Goal: Task Accomplishment & Management: Manage account settings

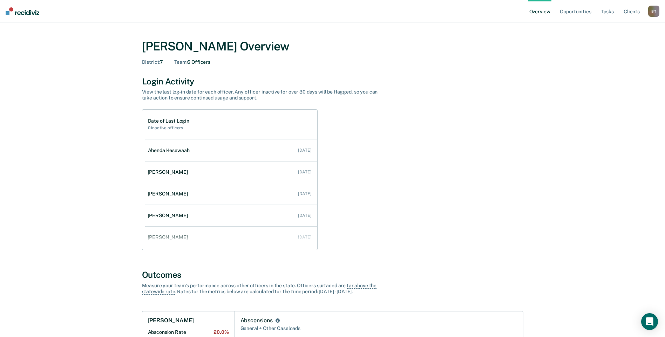
click at [653, 13] on div "B T" at bounding box center [653, 11] width 11 height 11
click at [613, 45] on link "Go to Operations" at bounding box center [625, 45] width 56 height 6
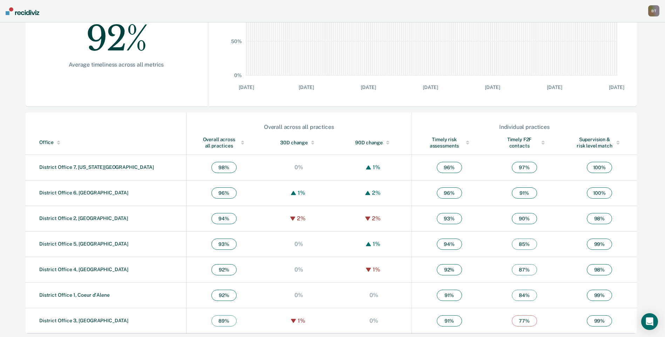
scroll to position [152, 0]
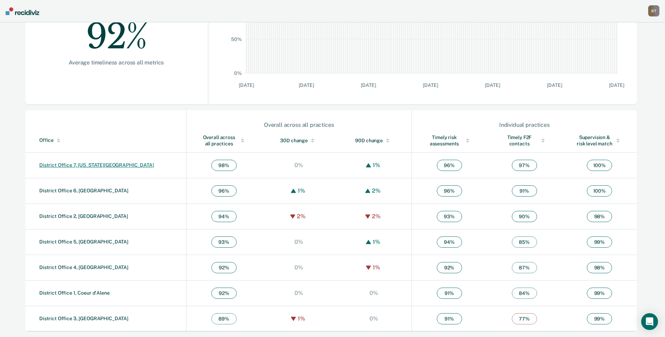
click at [76, 165] on link "District Office 7, [US_STATE][GEOGRAPHIC_DATA]" at bounding box center [96, 165] width 115 height 6
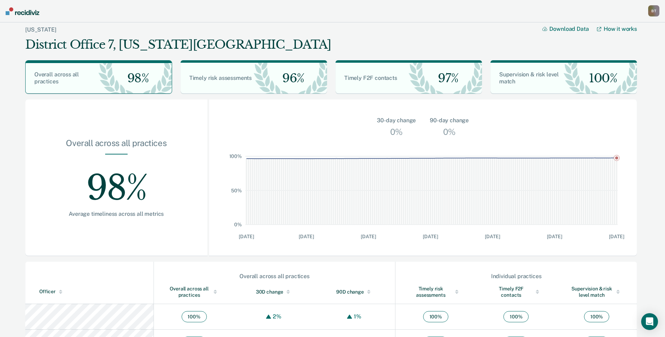
click at [653, 7] on div "B T" at bounding box center [653, 10] width 11 height 11
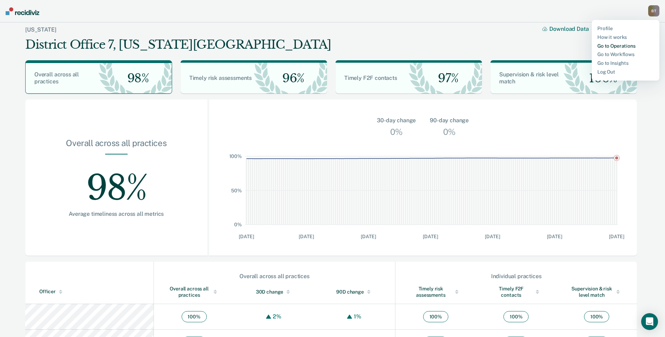
click at [604, 47] on link "Go to Operations" at bounding box center [625, 46] width 56 height 6
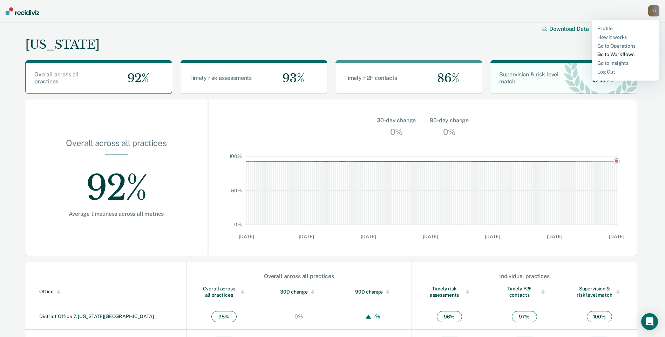
click at [612, 55] on link "Go to Workflows" at bounding box center [625, 55] width 56 height 6
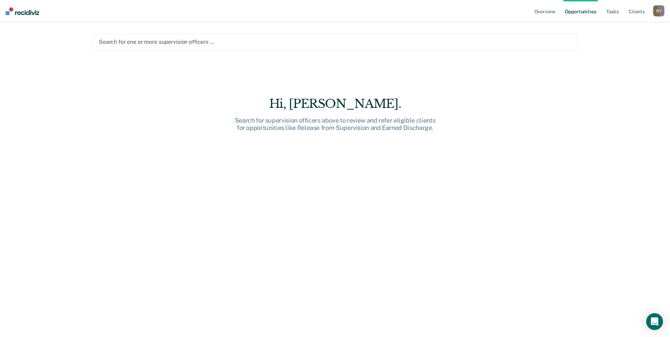
click at [335, 45] on div at bounding box center [335, 42] width 473 height 8
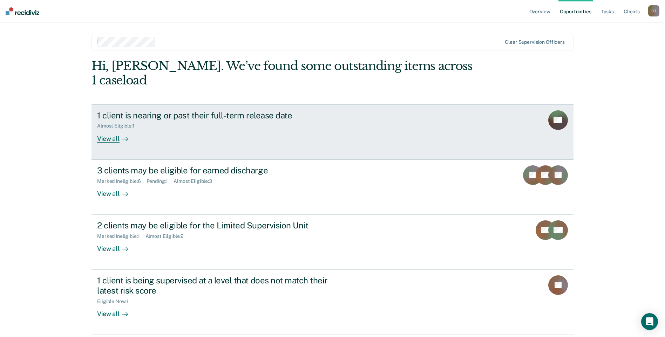
click at [111, 129] on div "View all" at bounding box center [116, 136] width 39 height 14
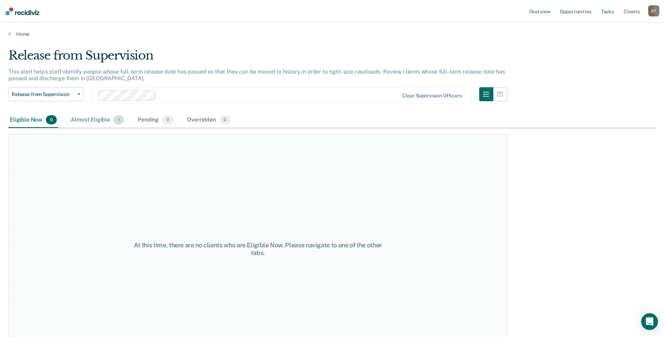
click at [95, 122] on div "Almost Eligible 1" at bounding box center [97, 120] width 56 height 15
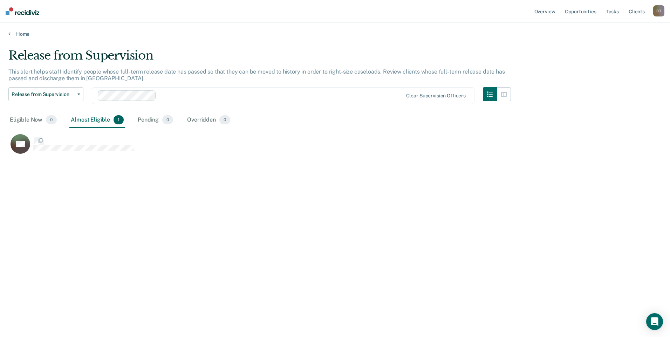
scroll to position [231, 648]
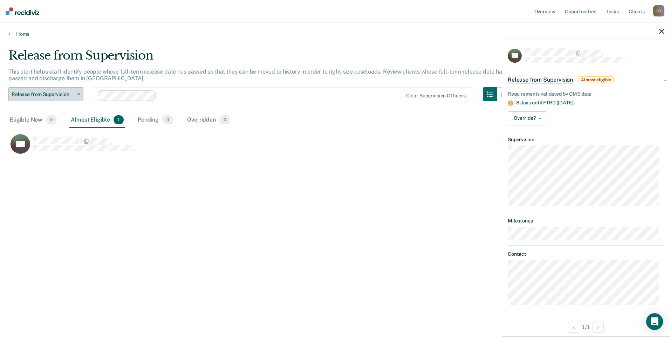
click at [79, 94] on icon "button" at bounding box center [78, 94] width 3 height 1
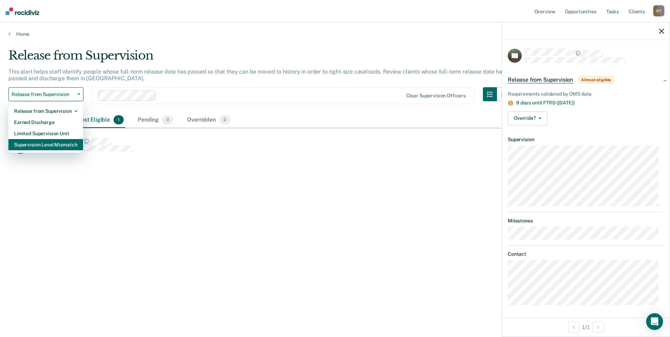
click at [60, 148] on div "Supervision Level Mismatch" at bounding box center [45, 144] width 63 height 11
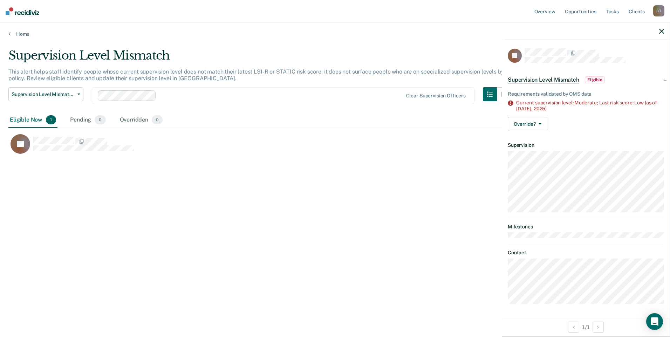
click at [662, 32] on icon "button" at bounding box center [661, 31] width 5 height 5
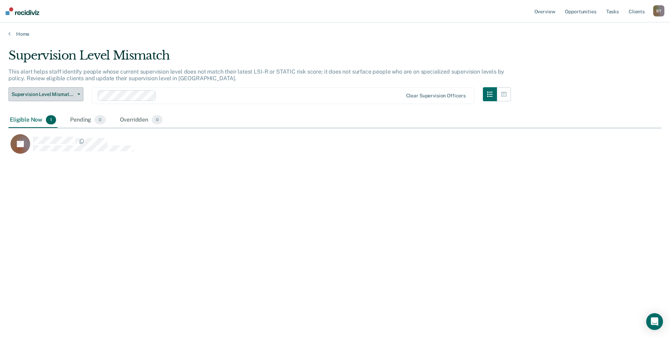
click at [78, 94] on icon "button" at bounding box center [78, 94] width 3 height 1
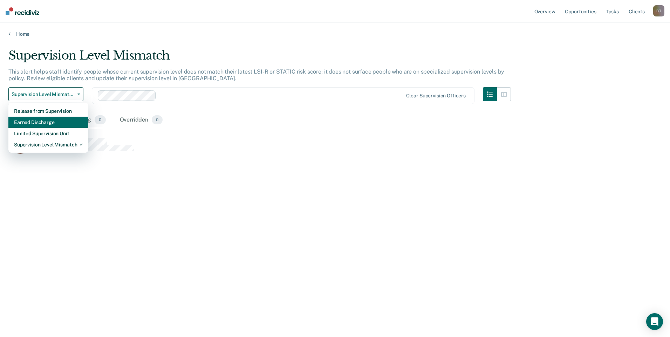
click at [53, 122] on div "Earned Discharge" at bounding box center [48, 122] width 69 height 11
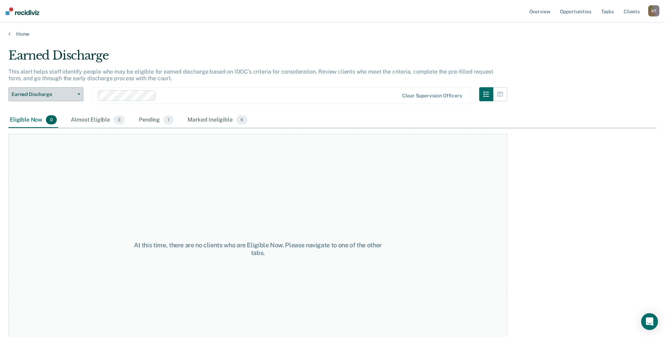
click at [80, 95] on icon "button" at bounding box center [78, 94] width 3 height 1
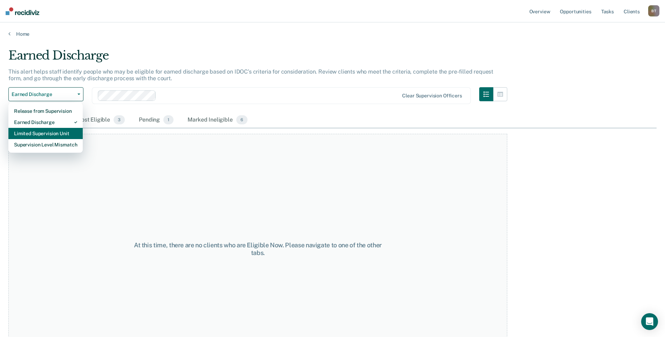
click at [57, 135] on div "Limited Supervision Unit" at bounding box center [45, 133] width 63 height 11
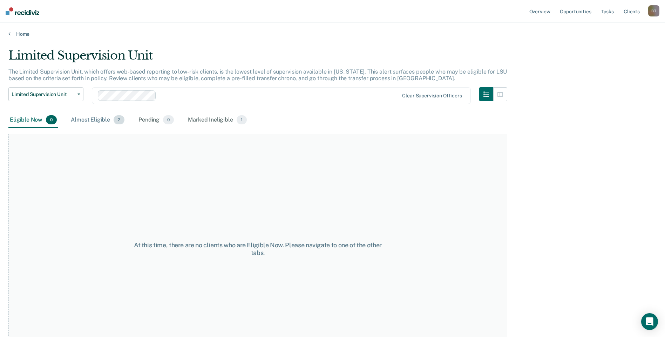
click at [91, 118] on div "Almost Eligible 2" at bounding box center [97, 120] width 56 height 15
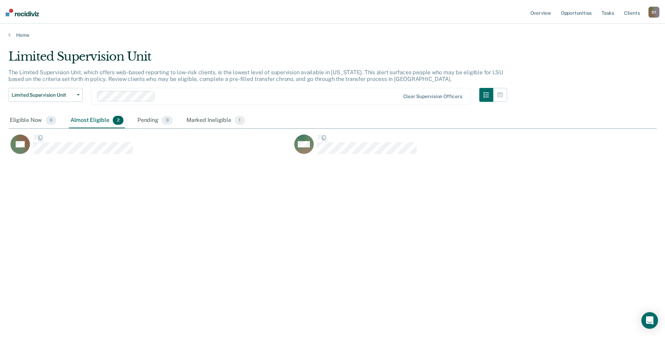
scroll to position [231, 648]
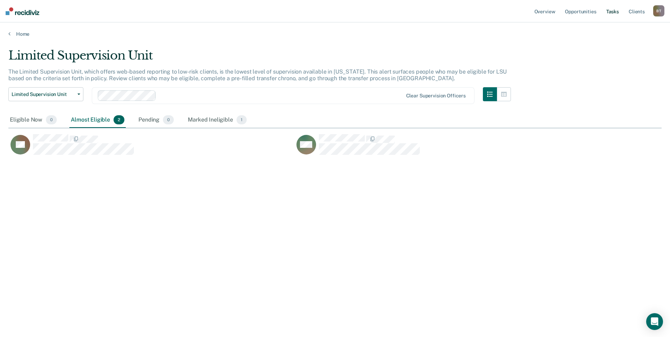
click at [612, 11] on link "Tasks" at bounding box center [612, 11] width 15 height 22
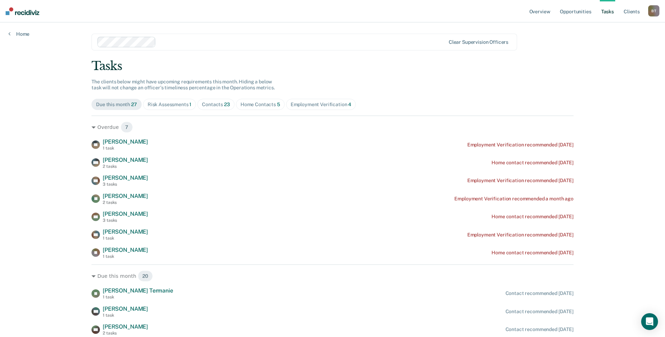
click at [224, 106] on span "23" at bounding box center [227, 105] width 6 height 6
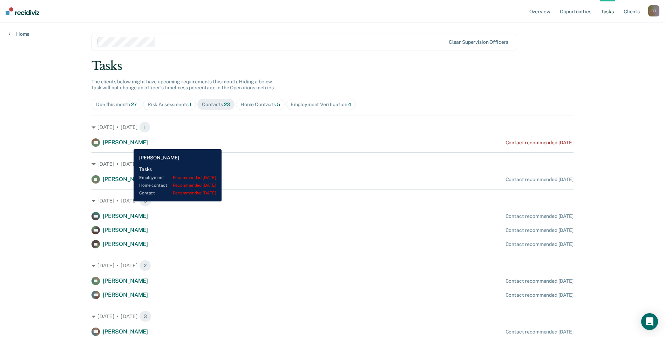
click at [128, 144] on span "[PERSON_NAME]" at bounding box center [125, 142] width 45 height 7
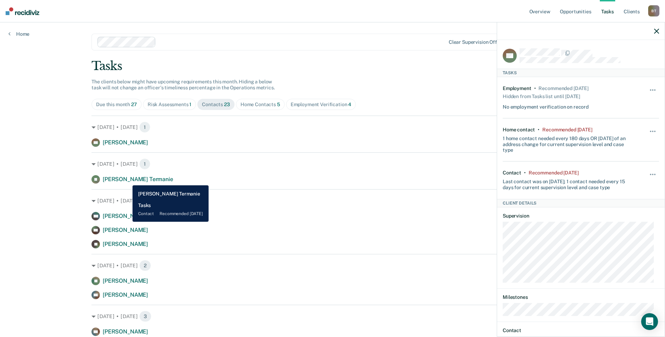
drag, startPoint x: 127, startPoint y: 180, endPoint x: 169, endPoint y: 181, distance: 41.7
click at [127, 180] on span "[PERSON_NAME] Termanie" at bounding box center [138, 179] width 70 height 7
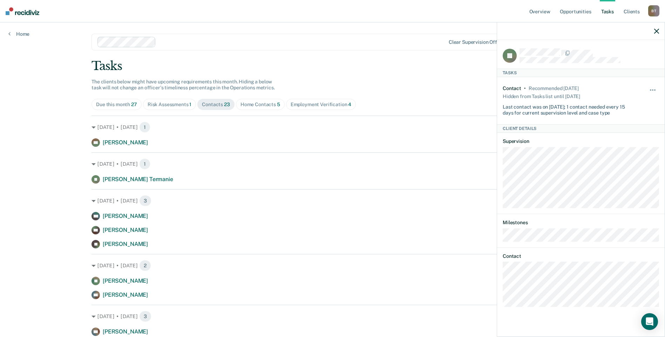
click at [656, 29] on icon "button" at bounding box center [656, 31] width 5 height 5
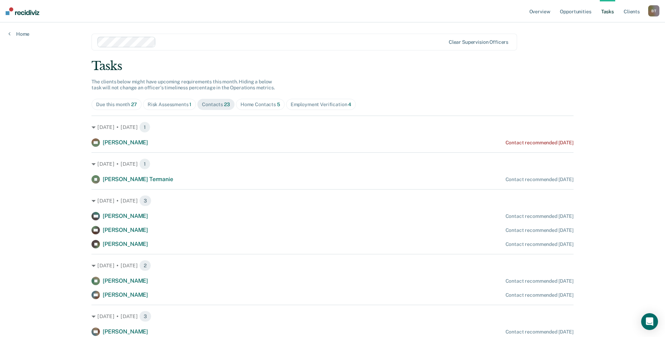
click at [260, 104] on div "Home Contacts 5" at bounding box center [260, 105] width 40 height 6
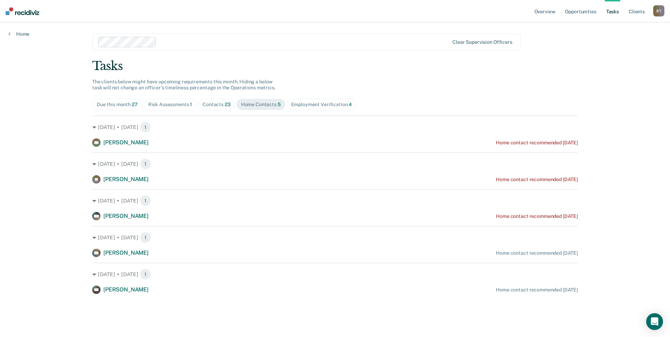
click at [176, 101] on span "Risk Assessments 1" at bounding box center [170, 104] width 53 height 11
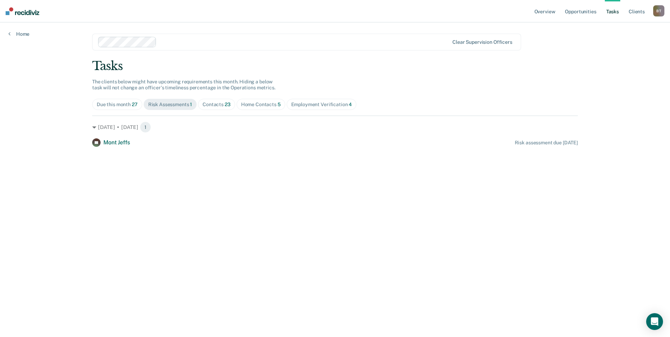
click at [317, 104] on div "Employment Verification 4" at bounding box center [321, 105] width 61 height 6
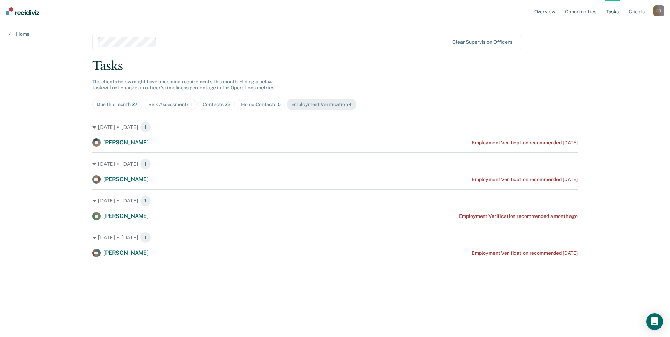
click at [164, 104] on div "Risk Assessments 1" at bounding box center [170, 105] width 44 height 6
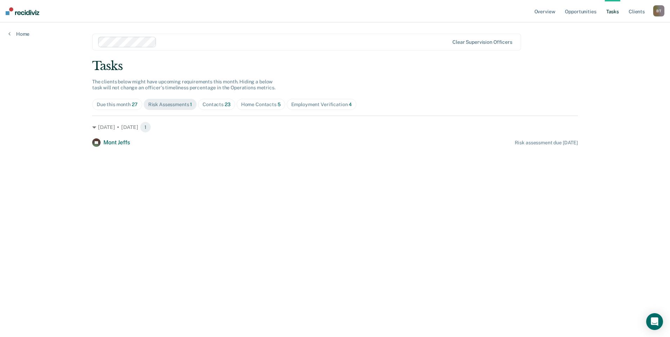
click at [226, 104] on span "23" at bounding box center [228, 105] width 6 height 6
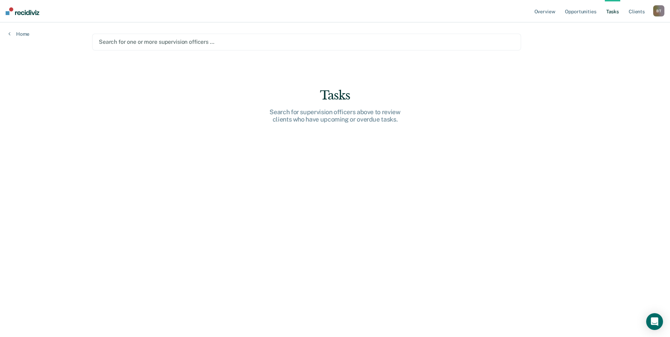
click at [151, 42] on div at bounding box center [307, 42] width 416 height 8
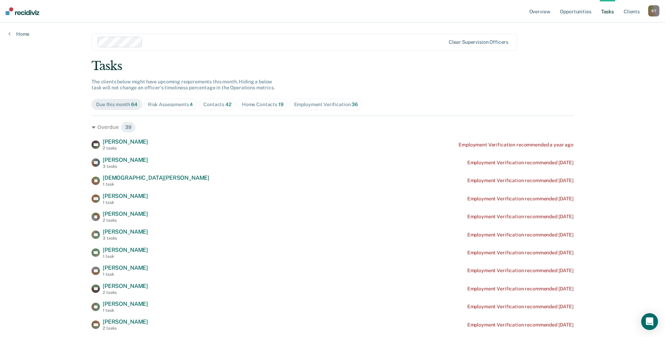
click at [219, 104] on div "Contacts 42" at bounding box center [217, 105] width 28 height 6
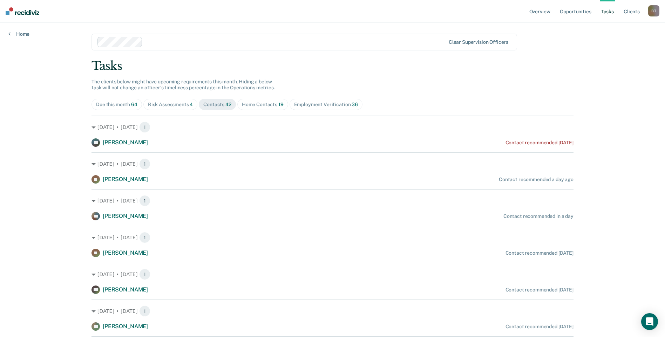
click at [186, 104] on div "Risk Assessments 4" at bounding box center [170, 105] width 45 height 6
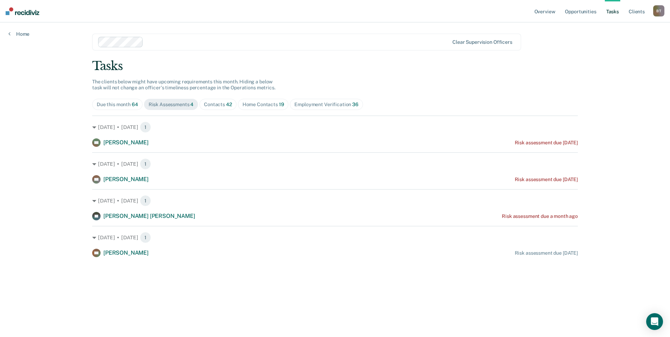
click at [264, 106] on div "Home Contacts 19" at bounding box center [264, 105] width 42 height 6
